Goal: Find specific page/section: Find specific page/section

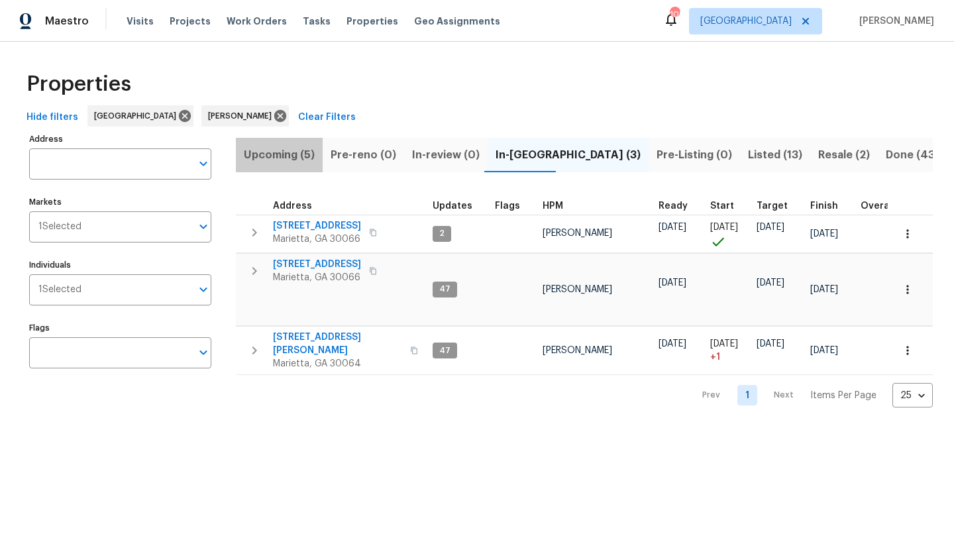
click at [273, 158] on span "Upcoming (5)" at bounding box center [279, 155] width 71 height 19
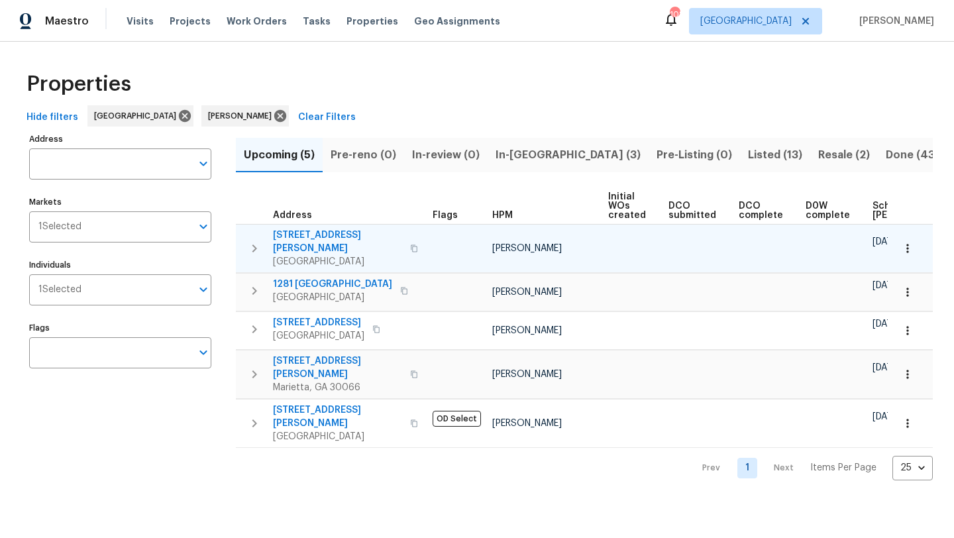
click at [310, 233] on span "[STREET_ADDRESS][PERSON_NAME]" at bounding box center [337, 242] width 129 height 27
click at [905, 247] on icon "button" at bounding box center [907, 248] width 13 height 13
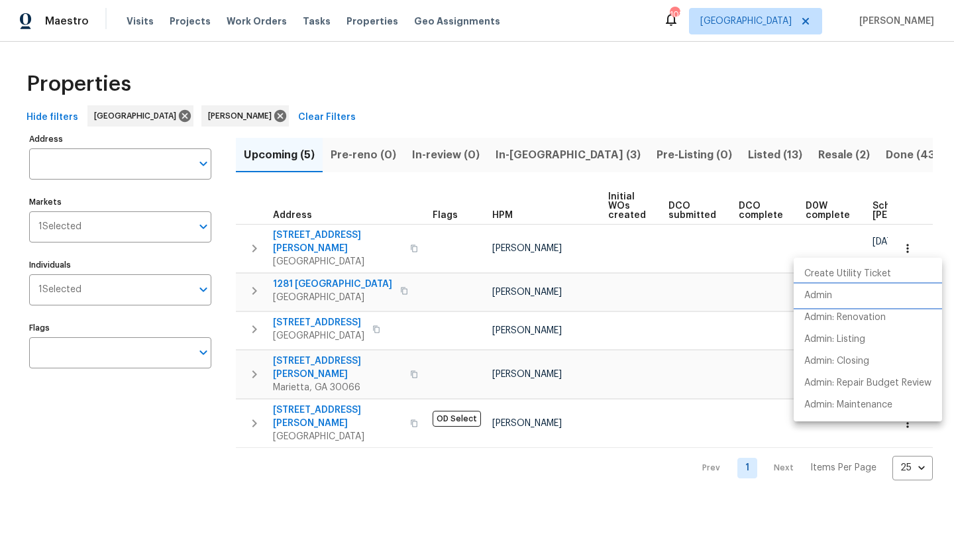
click at [840, 294] on li "Admin" at bounding box center [868, 296] width 148 height 22
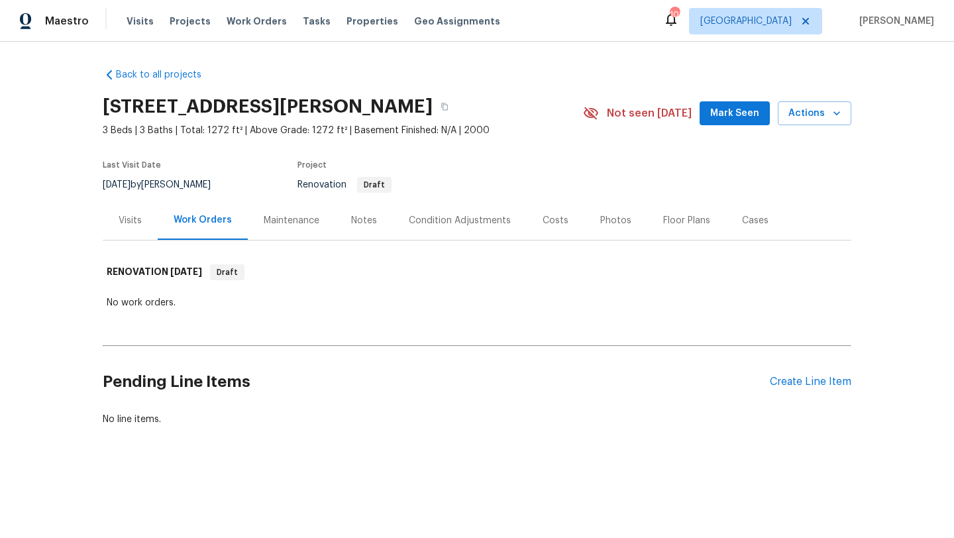
click at [132, 229] on div "Visits" at bounding box center [130, 220] width 55 height 39
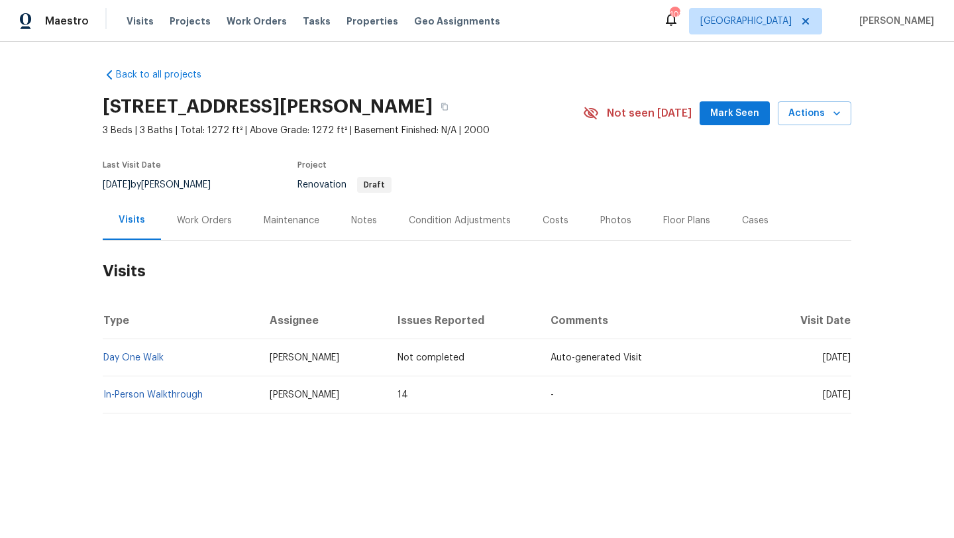
click at [557, 221] on div "Costs" at bounding box center [556, 220] width 26 height 13
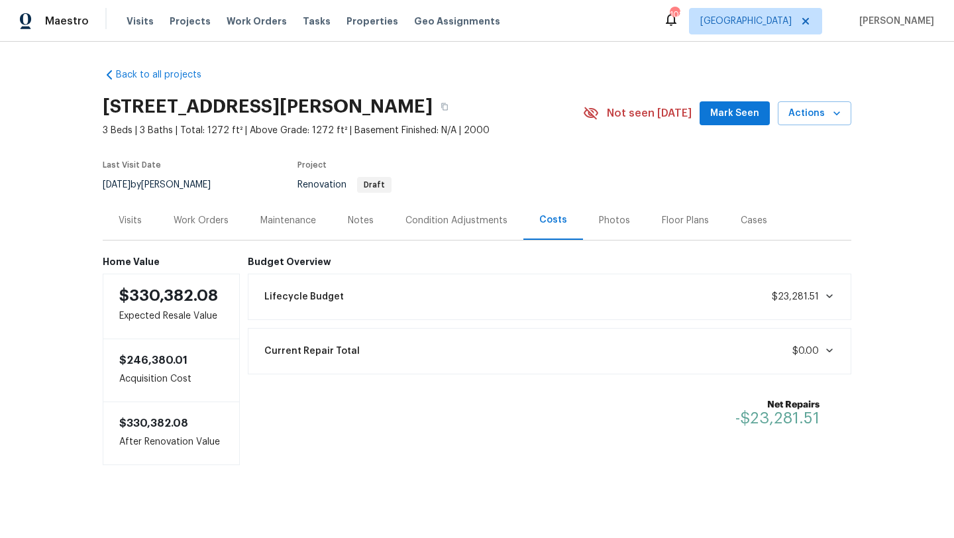
click at [141, 223] on div "Visits" at bounding box center [130, 220] width 23 height 13
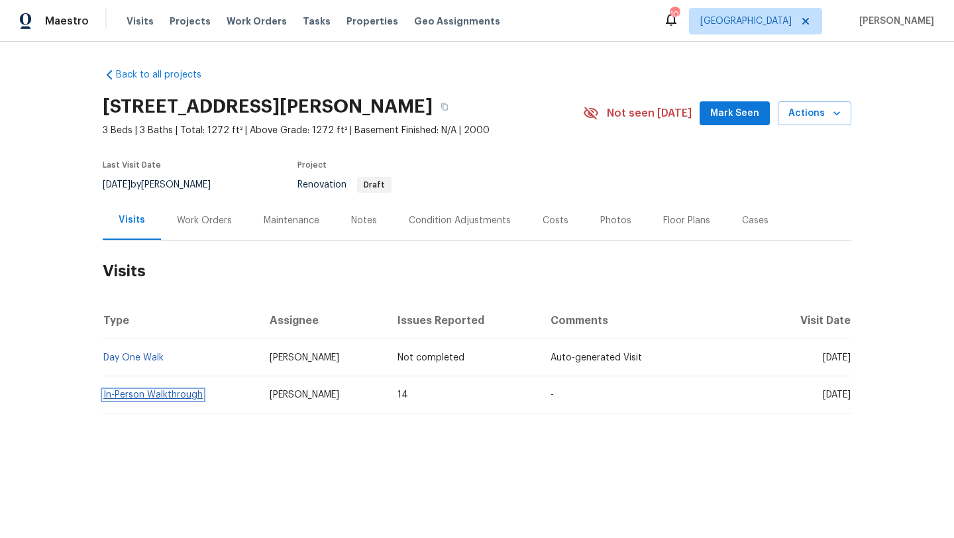
click at [154, 391] on link "In-Person Walkthrough" at bounding box center [152, 394] width 99 height 9
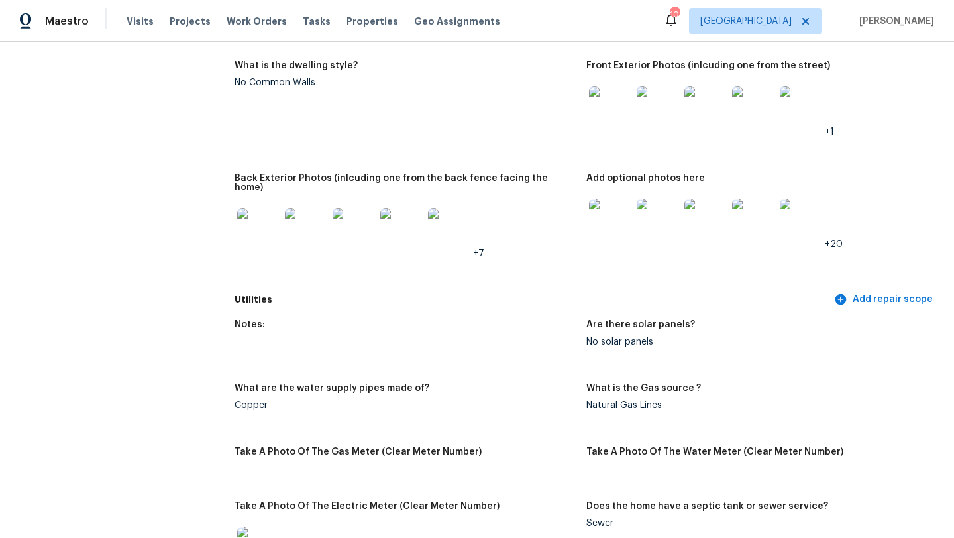
scroll to position [1107, 0]
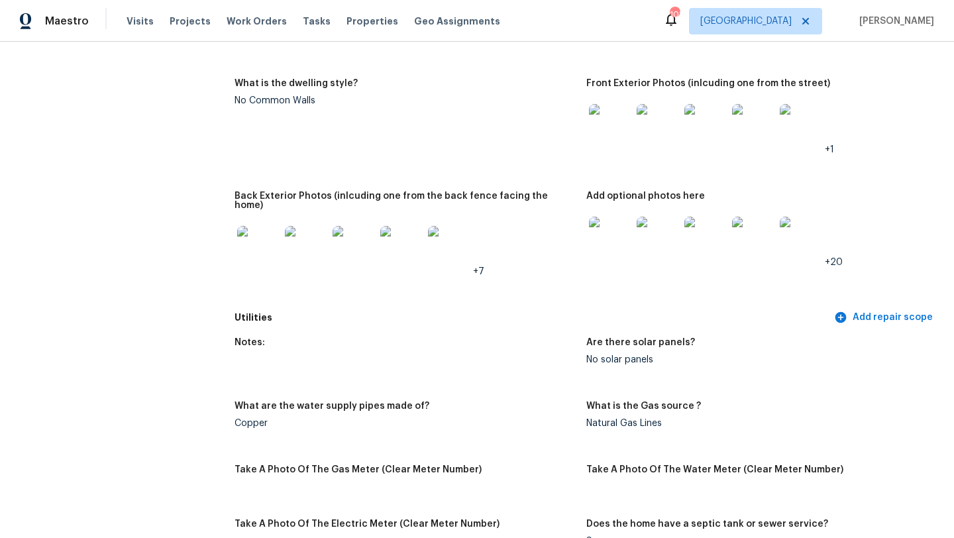
click at [606, 115] on img at bounding box center [610, 125] width 42 height 42
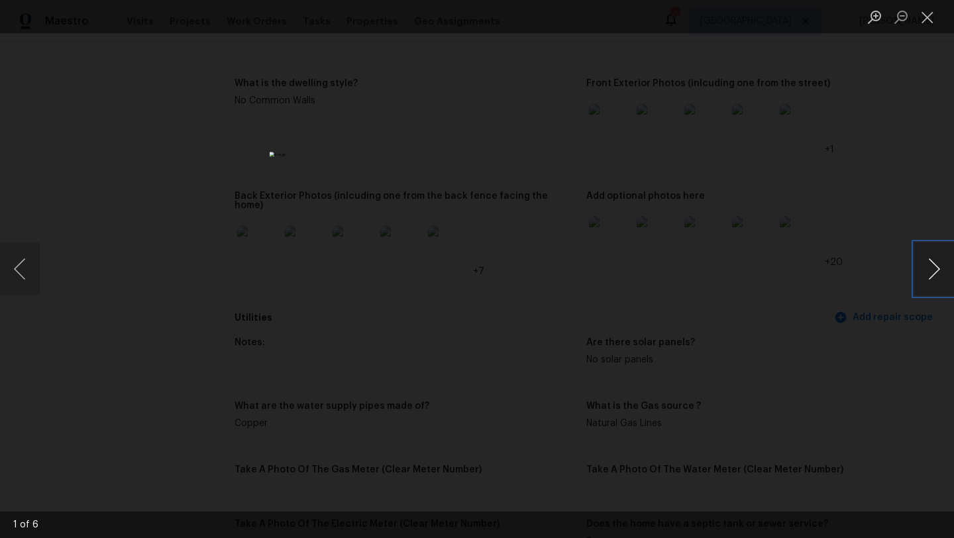
click at [927, 279] on button "Next image" at bounding box center [935, 269] width 40 height 53
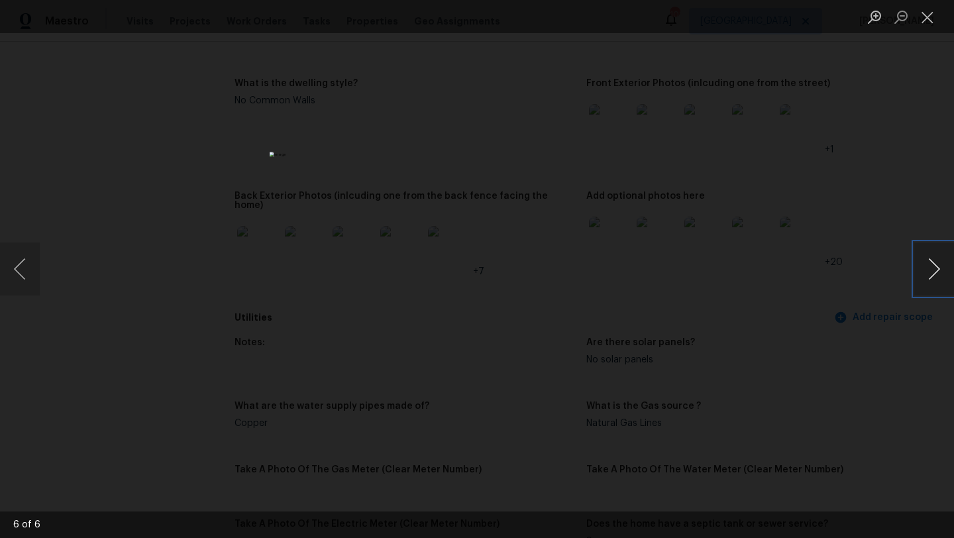
click at [927, 279] on button "Next image" at bounding box center [935, 269] width 40 height 53
click at [856, 302] on div "Lightbox" at bounding box center [477, 269] width 954 height 538
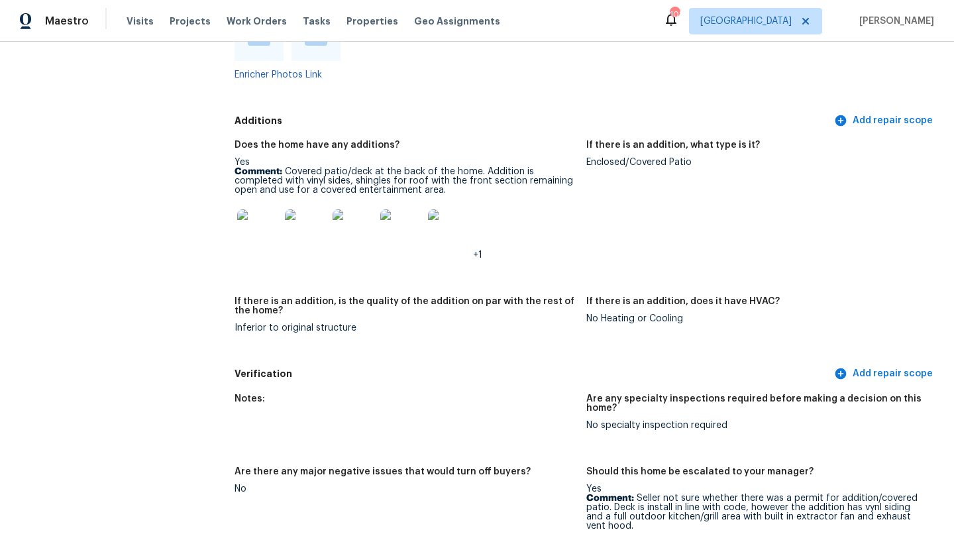
scroll to position [3106, 0]
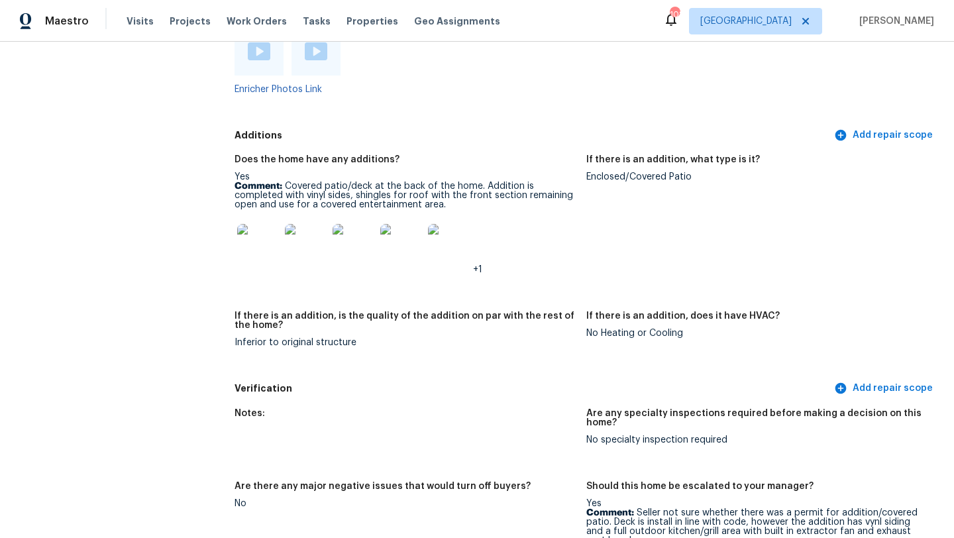
click at [248, 224] on img at bounding box center [258, 245] width 42 height 42
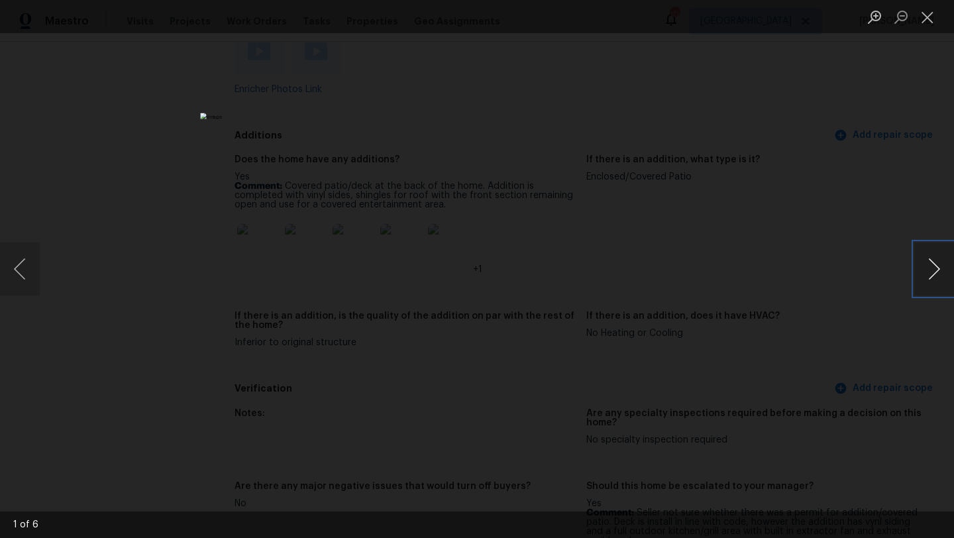
click at [934, 288] on button "Next image" at bounding box center [935, 269] width 40 height 53
click at [876, 242] on div "Lightbox" at bounding box center [477, 269] width 954 height 538
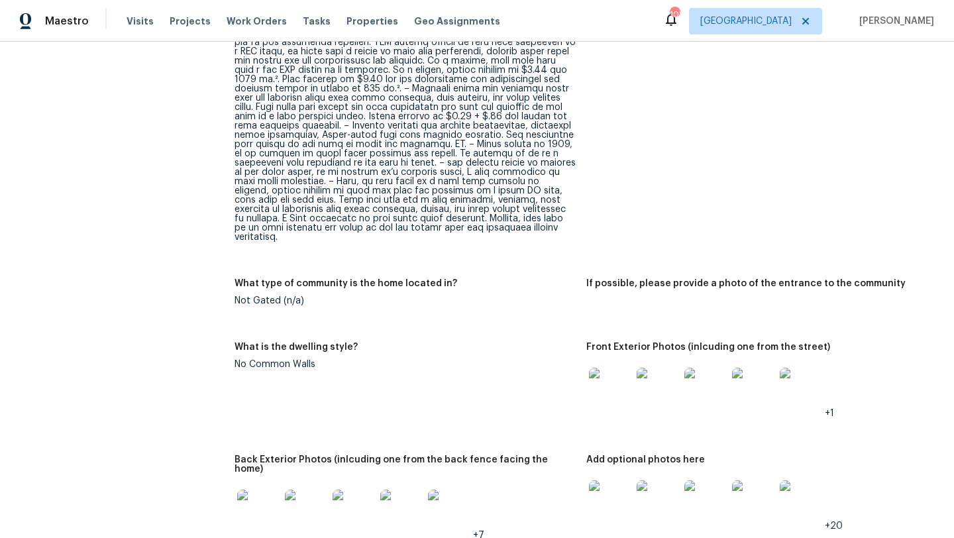
scroll to position [0, 0]
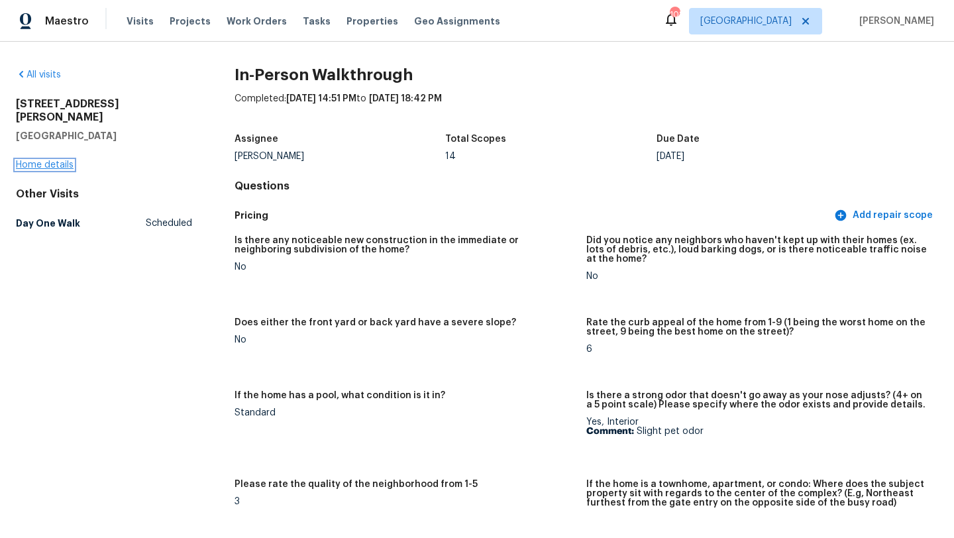
click at [62, 160] on link "Home details" at bounding box center [45, 164] width 58 height 9
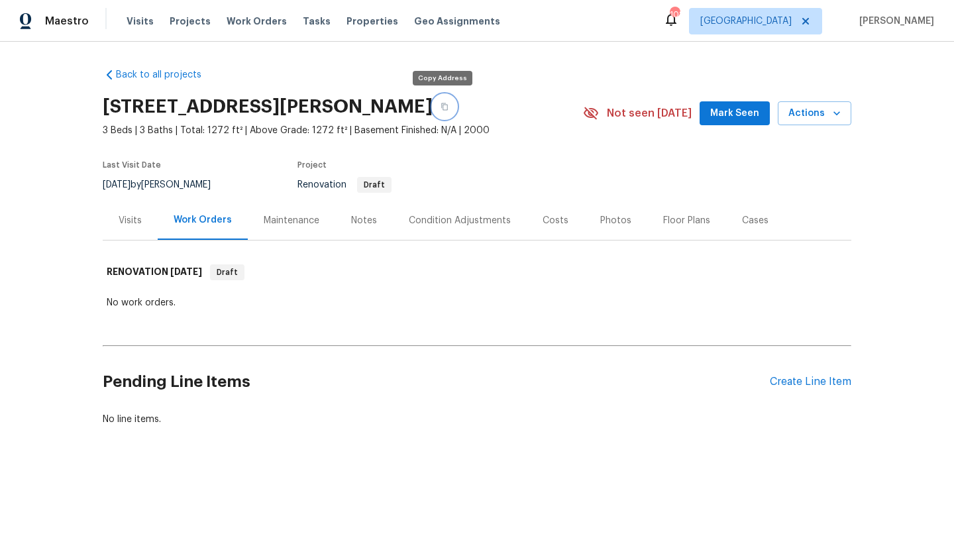
click at [436, 106] on button "button" at bounding box center [445, 107] width 24 height 24
click at [124, 214] on div "Visits" at bounding box center [130, 220] width 23 height 13
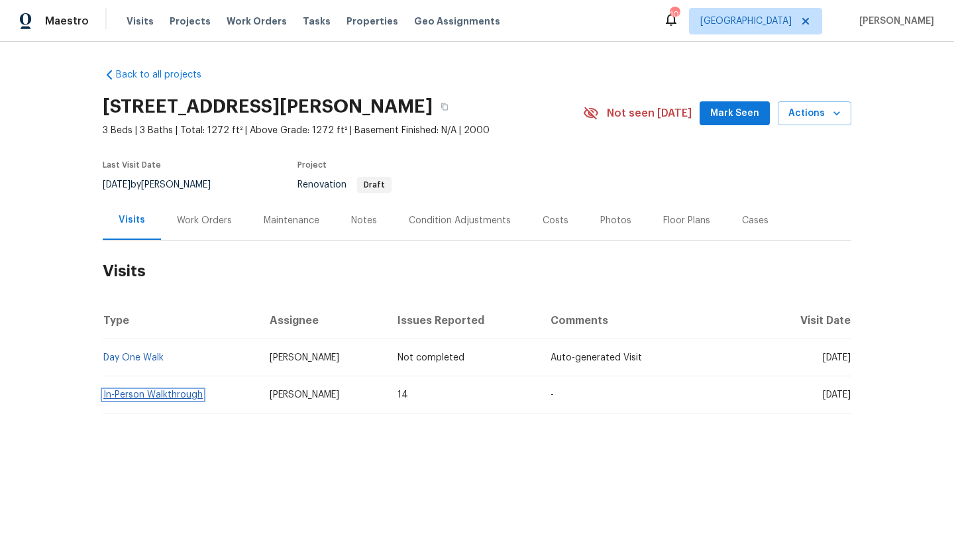
click at [131, 397] on link "In-Person Walkthrough" at bounding box center [152, 394] width 99 height 9
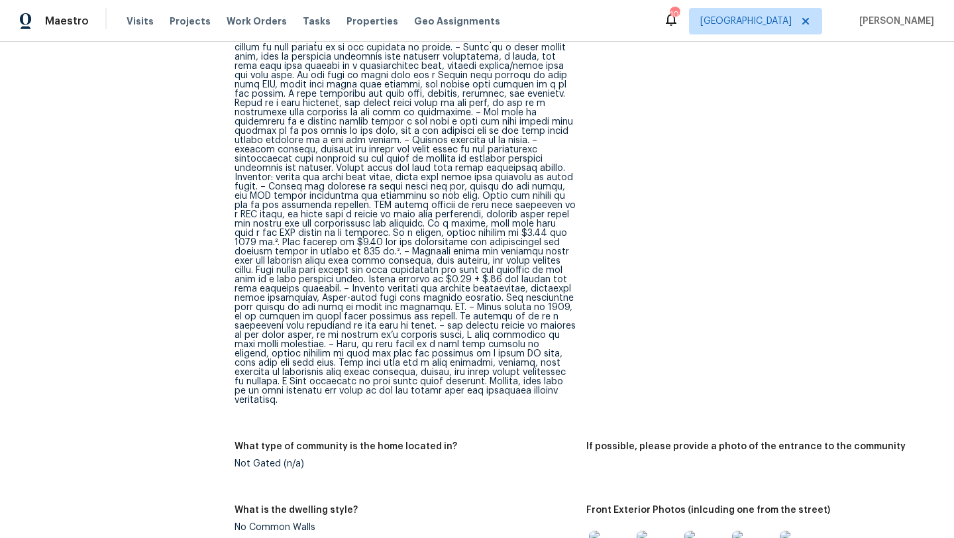
scroll to position [680, 0]
